Goal: Information Seeking & Learning: Learn about a topic

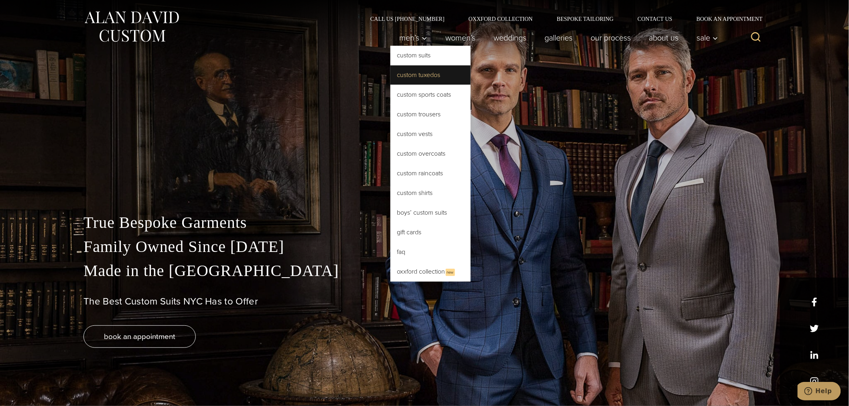
click at [416, 76] on link "Custom Tuxedos" at bounding box center [430, 74] width 80 height 19
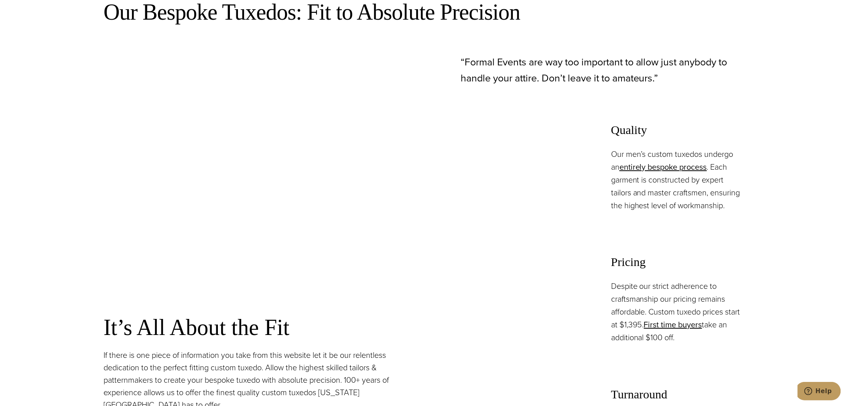
scroll to position [772, 0]
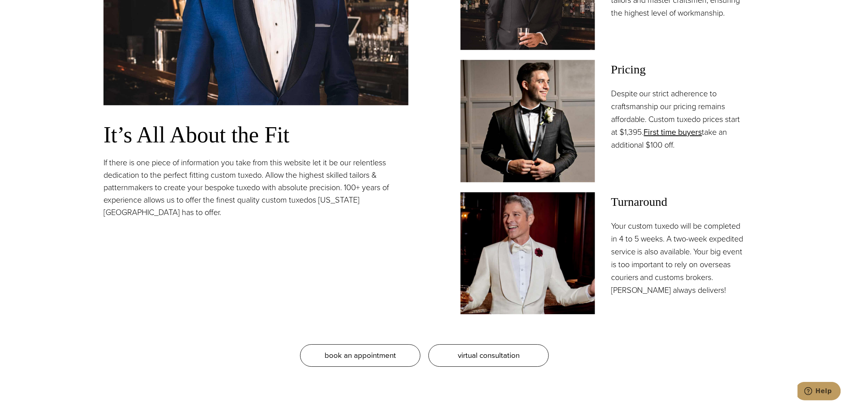
click at [173, 181] on p "If there is one piece of information you take from this website let it be our r…" at bounding box center [255, 187] width 305 height 62
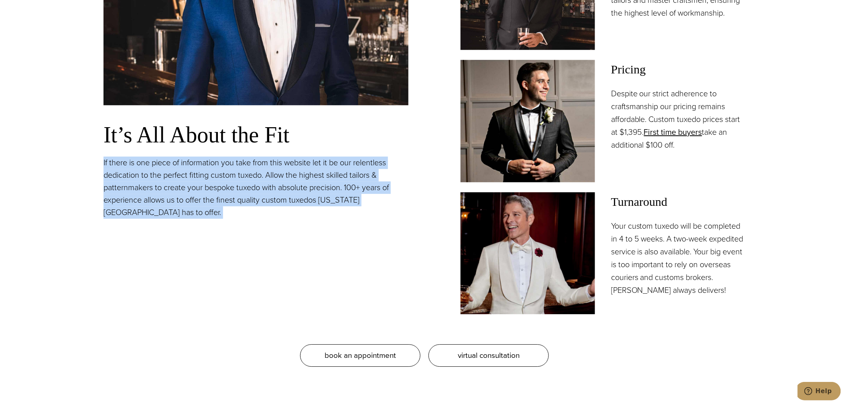
click at [173, 181] on p "If there is one piece of information you take from this website let it be our r…" at bounding box center [255, 187] width 305 height 62
click at [152, 183] on p "If there is one piece of information you take from this website let it be our r…" at bounding box center [255, 187] width 305 height 62
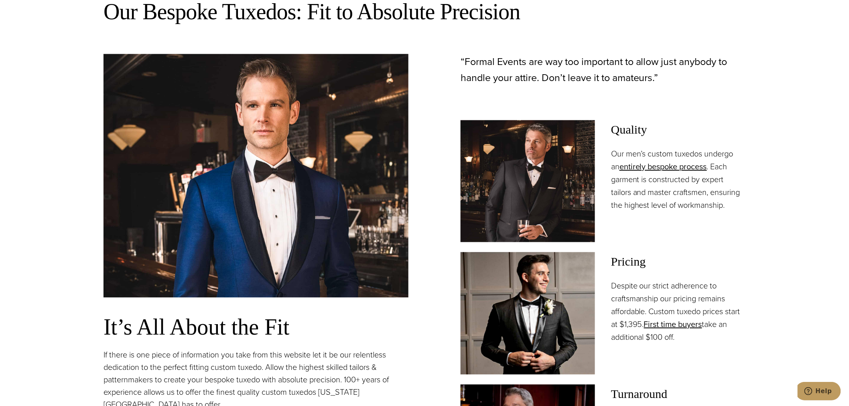
scroll to position [579, 0]
click at [646, 198] on p "Our men’s custom tuxedos undergo an entirely bespoke process . Each garment is …" at bounding box center [678, 180] width 134 height 64
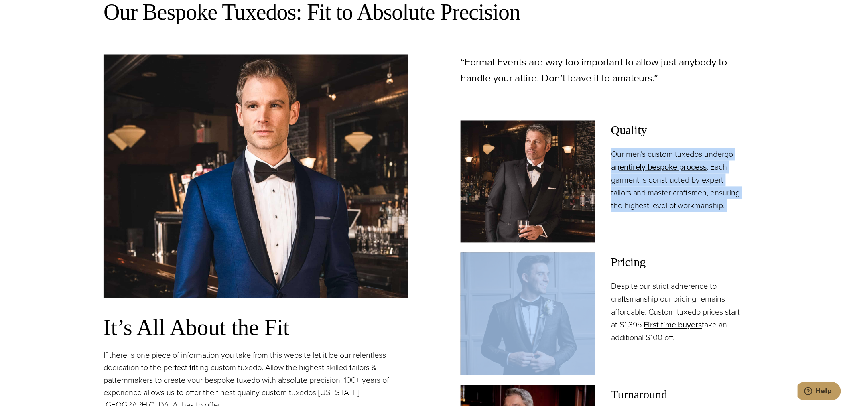
click at [646, 198] on p "Our men’s custom tuxedos undergo an entirely bespoke process . Each garment is …" at bounding box center [678, 180] width 134 height 64
click at [645, 199] on p "Our men’s custom tuxedos undergo an entirely bespoke process . Each garment is …" at bounding box center [678, 180] width 134 height 64
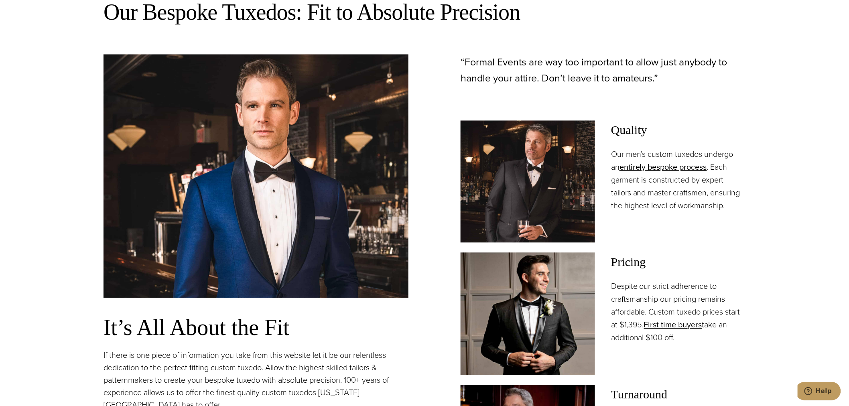
click at [632, 202] on p "Our men’s custom tuxedos undergo an entirely bespoke process . Each garment is …" at bounding box center [678, 180] width 134 height 64
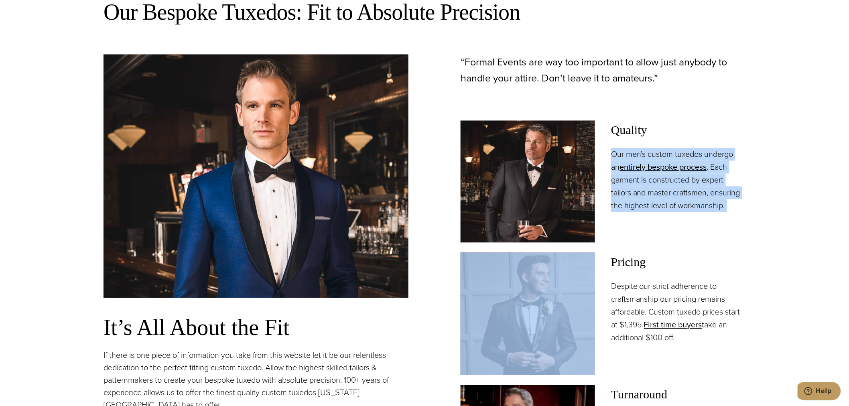
click at [632, 202] on p "Our men’s custom tuxedos undergo an entirely bespoke process . Each garment is …" at bounding box center [678, 180] width 134 height 64
click at [629, 203] on p "Our men’s custom tuxedos undergo an entirely bespoke process . Each garment is …" at bounding box center [678, 180] width 134 height 64
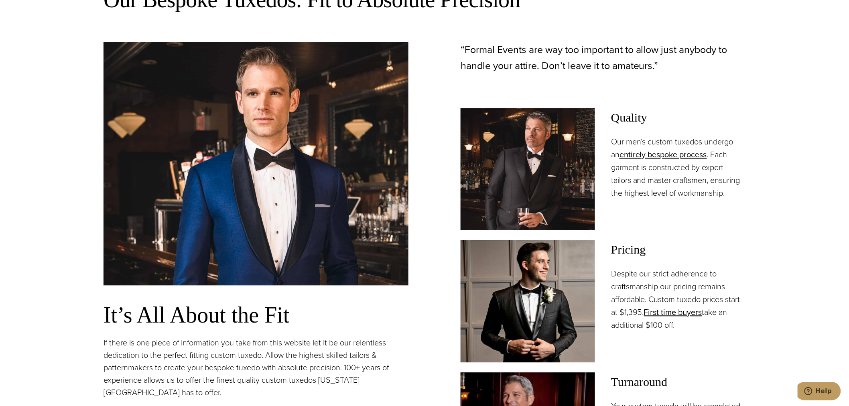
scroll to position [591, 0]
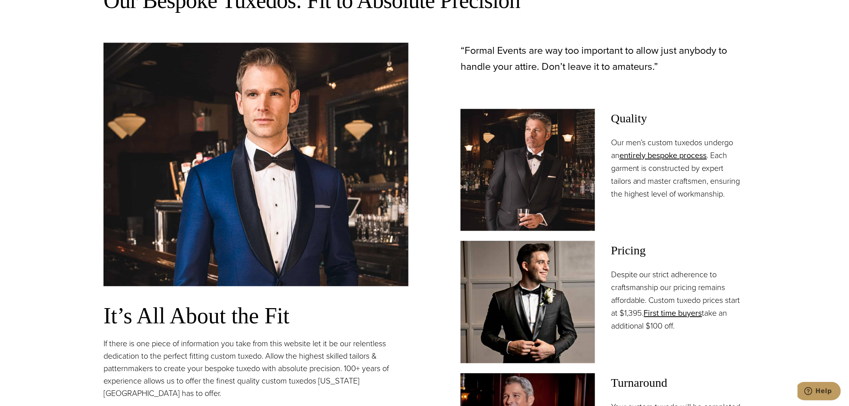
click at [287, 203] on img at bounding box center [255, 164] width 305 height 243
click at [488, 175] on img at bounding box center [527, 170] width 134 height 122
click at [578, 335] on img at bounding box center [527, 302] width 134 height 122
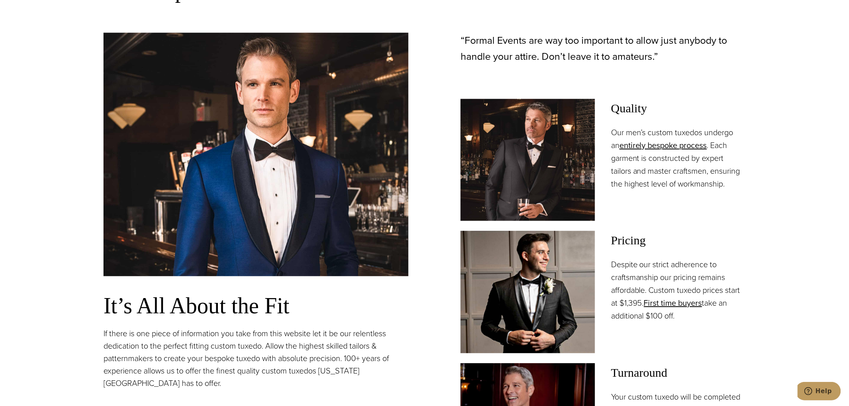
scroll to position [784, 0]
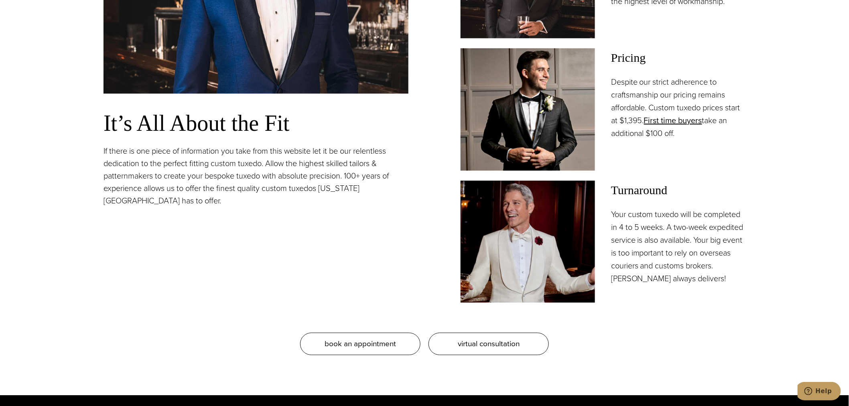
click at [543, 245] on img at bounding box center [527, 242] width 134 height 122
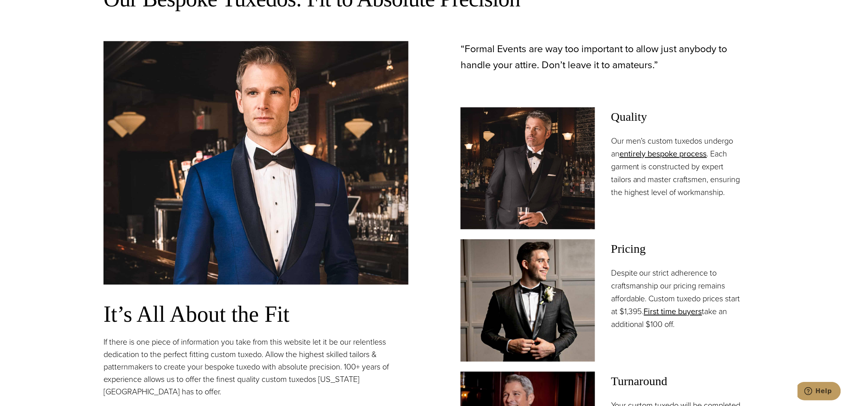
scroll to position [591, 0]
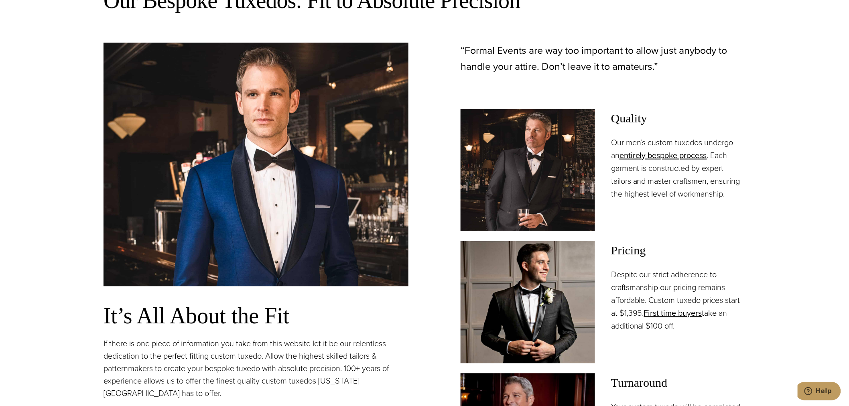
click at [498, 196] on img at bounding box center [527, 170] width 134 height 122
click at [531, 307] on img at bounding box center [527, 302] width 134 height 122
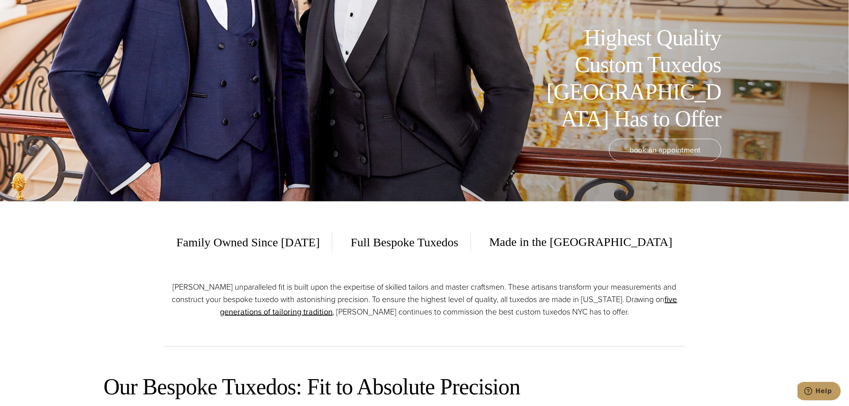
scroll to position [11, 0]
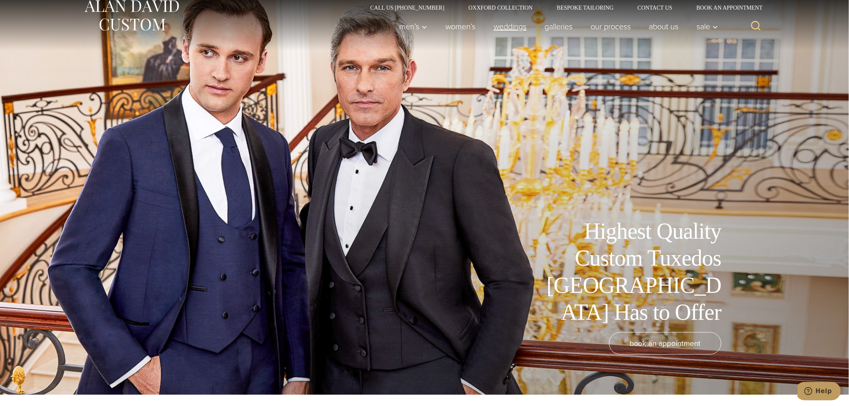
click at [513, 29] on link "weddings" at bounding box center [510, 26] width 51 height 16
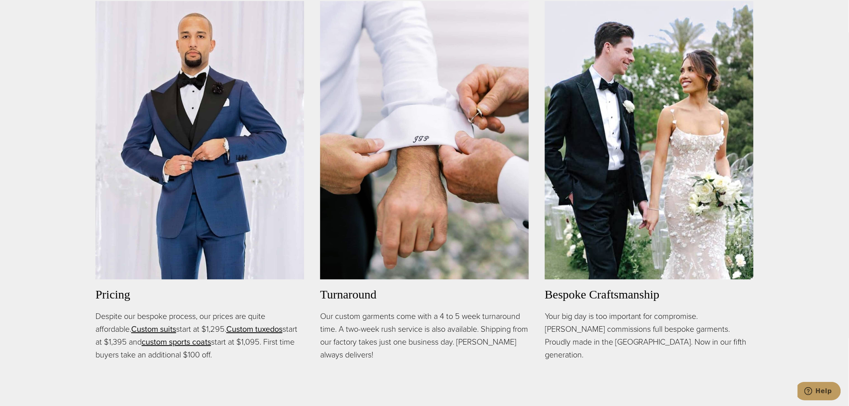
scroll to position [613, 0]
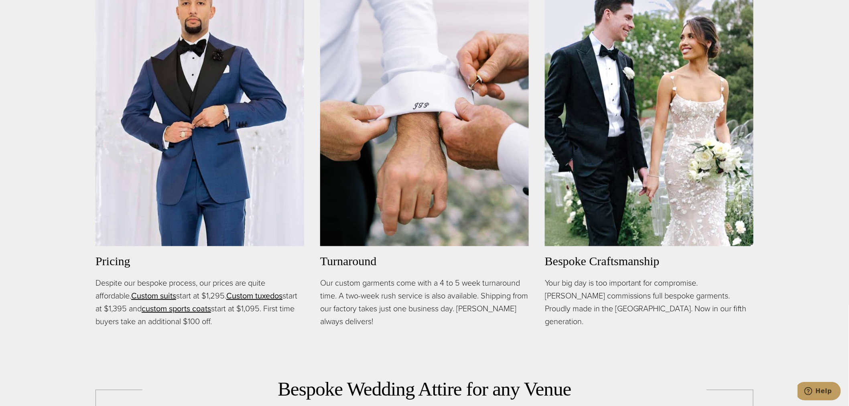
click at [674, 130] on img at bounding box center [649, 107] width 209 height 278
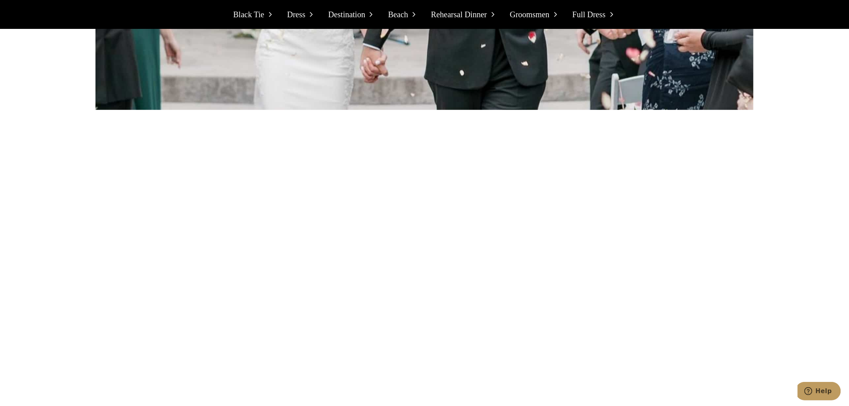
scroll to position [1622, 0]
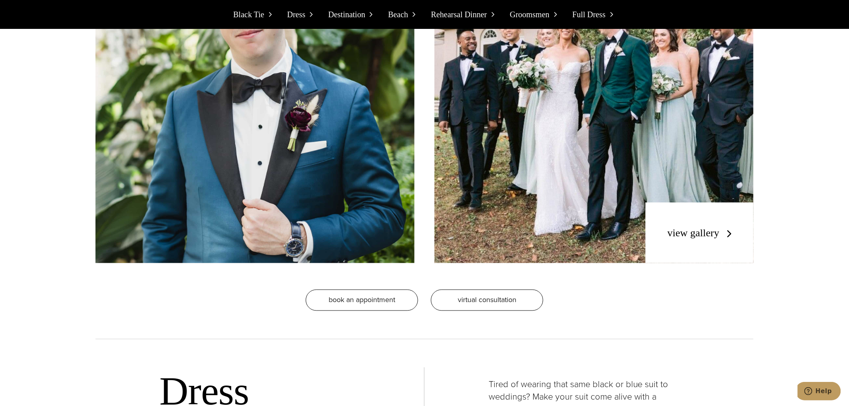
click at [691, 235] on link "view gallery" at bounding box center [701, 233] width 68 height 12
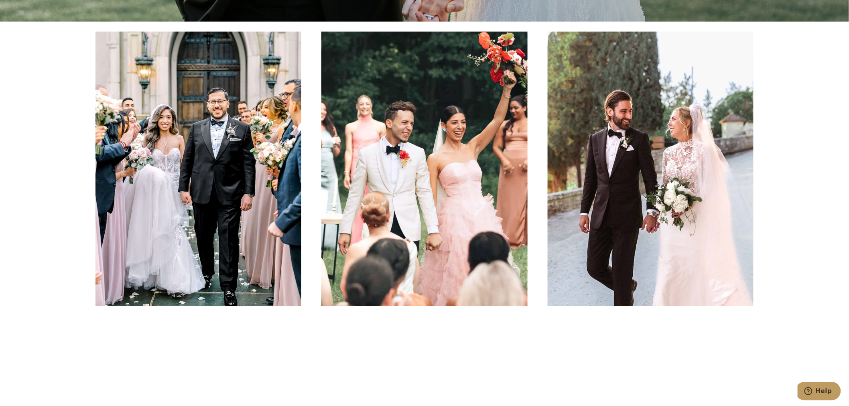
scroll to position [386, 0]
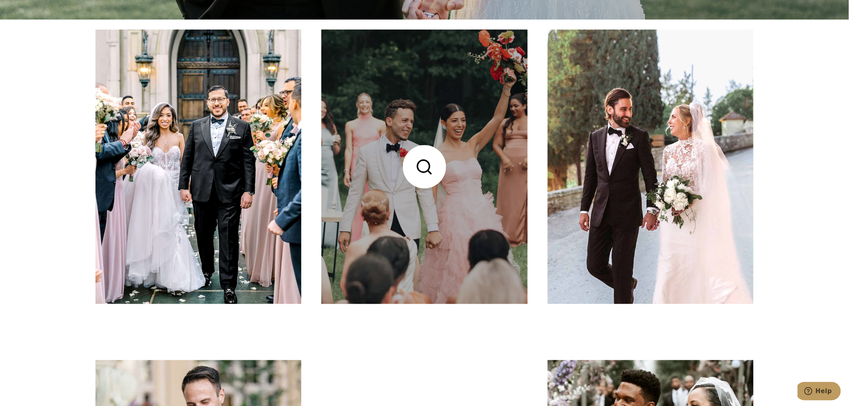
click at [408, 212] on link at bounding box center [424, 167] width 206 height 274
